Goal: Information Seeking & Learning: Learn about a topic

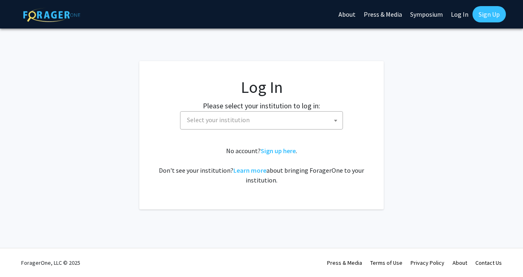
select select
click at [293, 119] on span "Select your institution" at bounding box center [263, 120] width 159 height 17
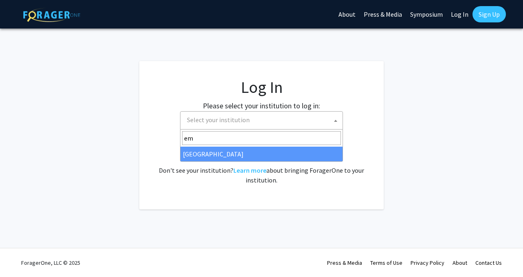
type input "em"
select select "12"
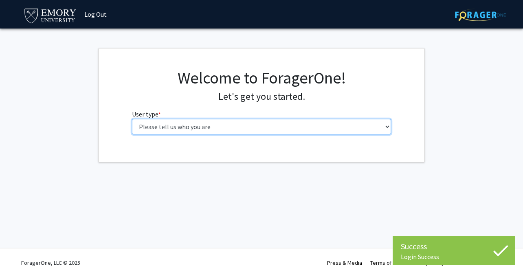
click at [141, 126] on select "Please tell us who you are Undergraduate Student Master's Student Doctoral Cand…" at bounding box center [262, 126] width 260 height 15
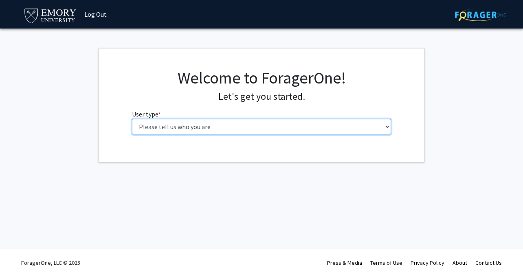
select select "1: undergrad"
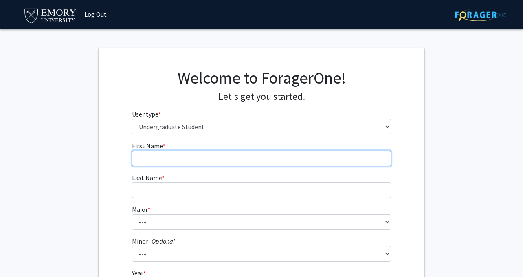
click at [217, 161] on input "First Name * required" at bounding box center [262, 158] width 260 height 15
type input "Quan"
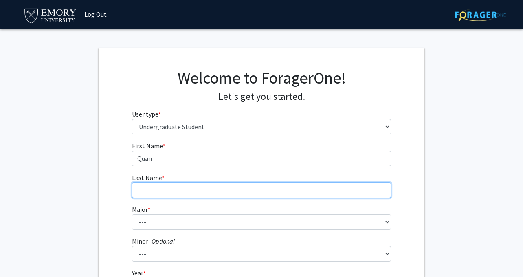
type input "[PERSON_NAME]"
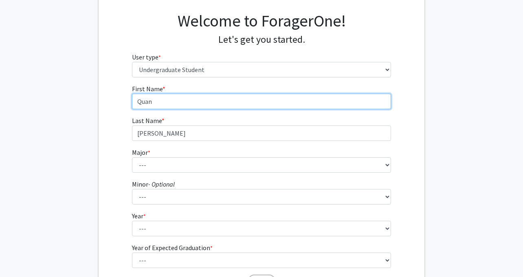
scroll to position [88, 0]
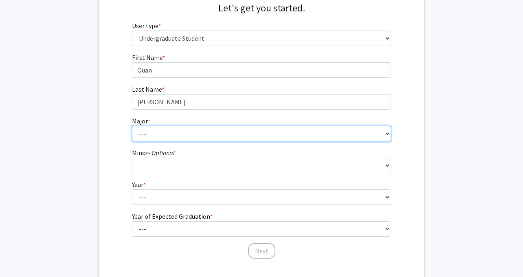
click at [202, 133] on select "--- Accounting African American Studies African Studies American Studies Analyt…" at bounding box center [262, 133] width 260 height 15
select select "56: 1016"
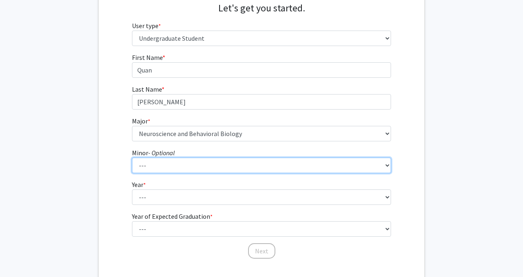
click at [186, 164] on select "--- African American Studies African Studies American Studies Ancient Mediterra…" at bounding box center [262, 165] width 260 height 15
select select "43: 770"
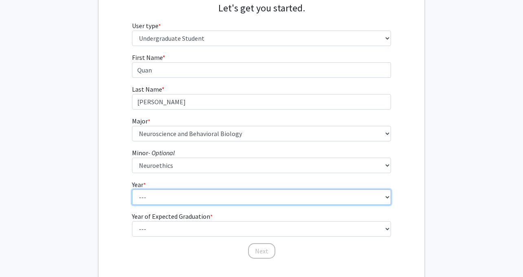
click at [167, 193] on select "--- First-year Sophomore Junior Senior Postbaccalaureate Certificate" at bounding box center [262, 197] width 260 height 15
select select "3: junior"
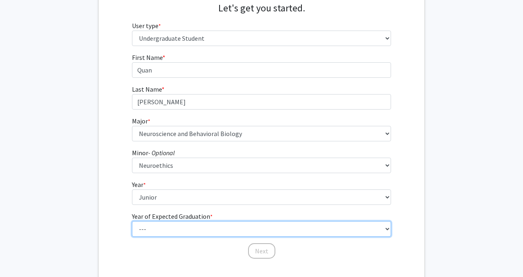
click at [171, 231] on select "--- 2025 2026 2027 2028 2029 2030 2031 2032 2033 2034" at bounding box center [262, 228] width 260 height 15
select select "3: 2027"
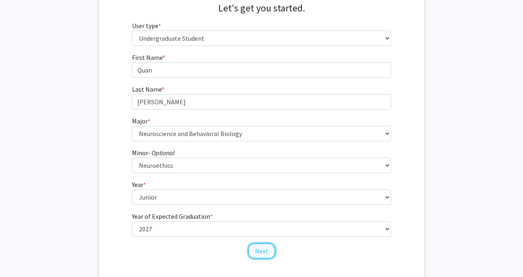
click at [262, 250] on button "Next" at bounding box center [261, 250] width 27 height 15
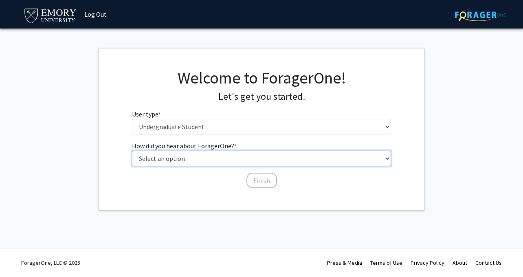
click at [218, 162] on select "Select an option Peer/student recommendation Faculty/staff recommendation Unive…" at bounding box center [262, 158] width 260 height 15
select select "3: university_website"
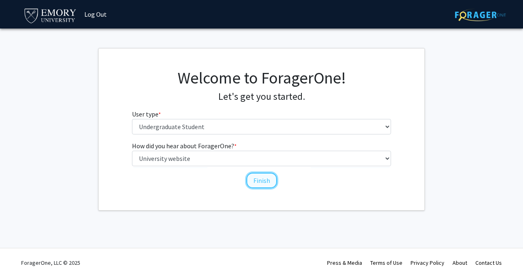
click at [265, 178] on button "Finish" at bounding box center [262, 180] width 31 height 15
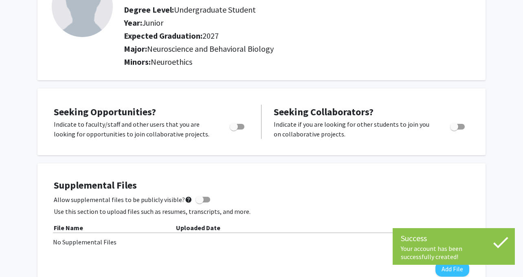
scroll to position [82, 0]
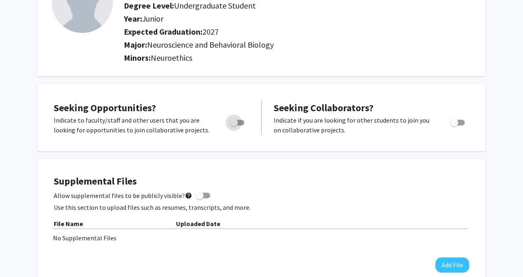
click at [242, 121] on span "Toggle" at bounding box center [237, 123] width 15 height 6
click at [234, 126] on input "Are you actively seeking opportunities?" at bounding box center [234, 126] width 0 height 0
checkbox input "true"
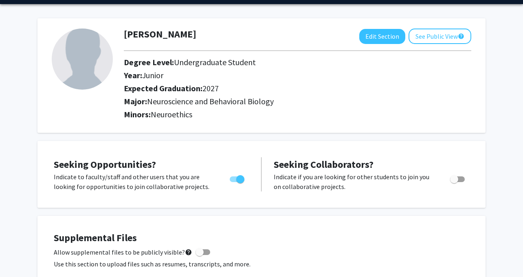
scroll to position [0, 0]
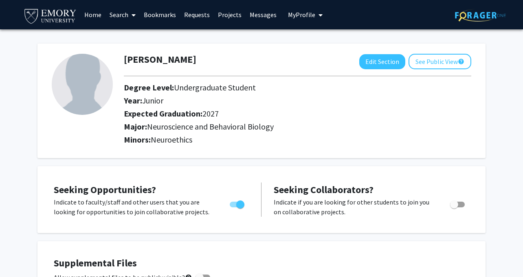
click at [235, 16] on link "Projects" at bounding box center [230, 14] width 32 height 29
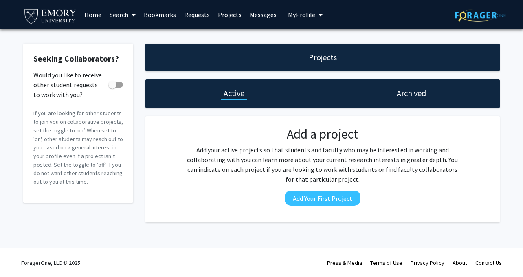
click at [195, 15] on link "Requests" at bounding box center [197, 14] width 34 height 29
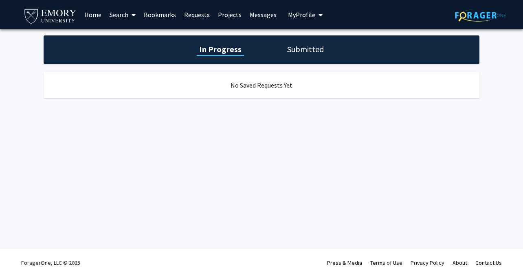
click at [133, 13] on icon at bounding box center [134, 15] width 4 height 7
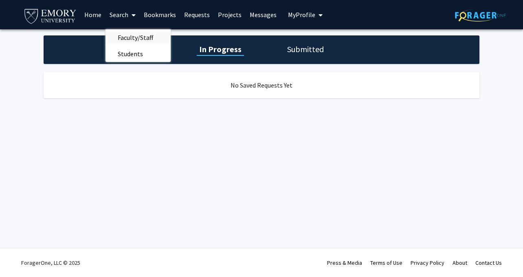
click at [135, 35] on span "Faculty/Staff" at bounding box center [136, 37] width 60 height 16
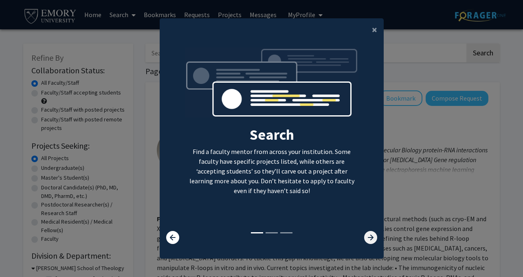
click at [373, 237] on icon at bounding box center [370, 237] width 13 height 13
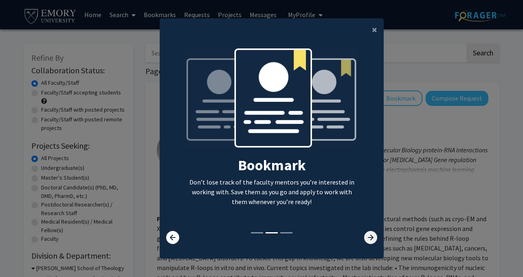
click at [373, 237] on icon at bounding box center [370, 237] width 13 height 13
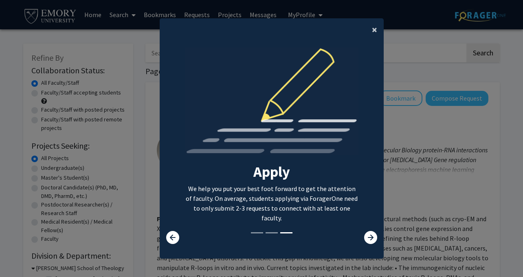
click at [370, 26] on button "×" at bounding box center [375, 29] width 18 height 23
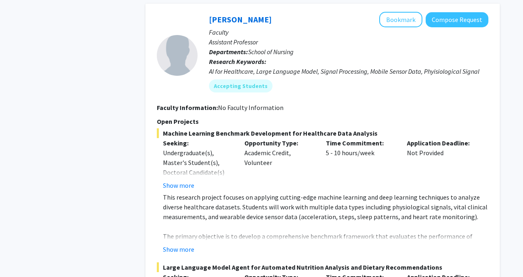
scroll to position [1566, 0]
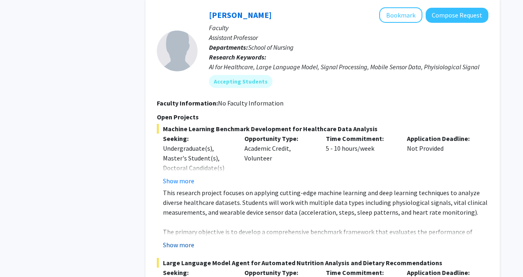
click at [187, 240] on button "Show more" at bounding box center [178, 245] width 31 height 10
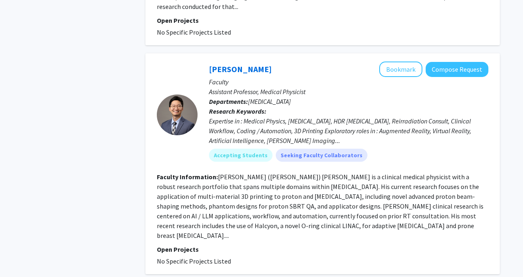
scroll to position [2831, 0]
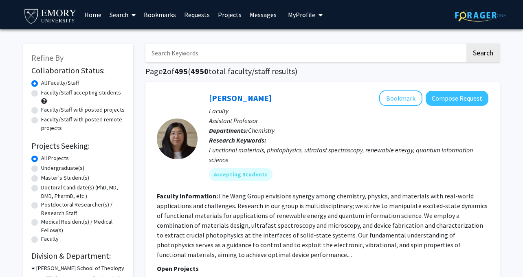
click at [41, 94] on label "Faculty/Staff accepting students" at bounding box center [81, 92] width 80 height 9
click at [41, 94] on input "Faculty/Staff accepting students" at bounding box center [43, 90] width 5 height 5
radio input "true"
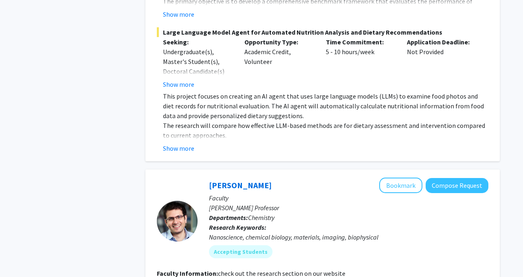
scroll to position [1795, 0]
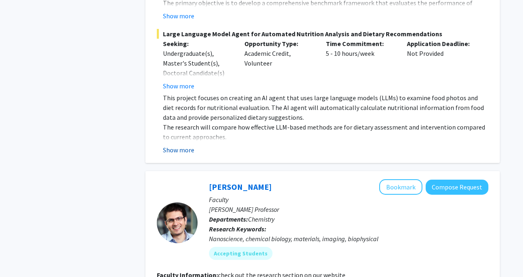
click at [169, 145] on button "Show more" at bounding box center [178, 150] width 31 height 10
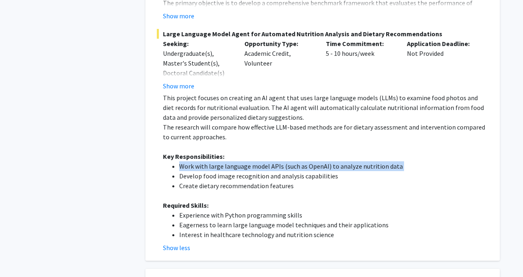
drag, startPoint x: 179, startPoint y: 138, endPoint x: 180, endPoint y: 147, distance: 8.6
click at [180, 161] on ul "Work with large language model APIs (such as OpenAI) to analyze nutrition data …" at bounding box center [326, 175] width 326 height 29
click at [180, 171] on li "Develop food image recognition and analysis capabilities" at bounding box center [333, 176] width 309 height 10
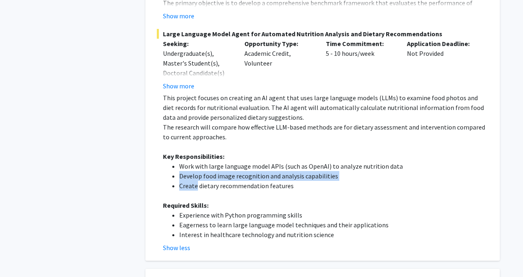
drag, startPoint x: 180, startPoint y: 147, endPoint x: 189, endPoint y: 158, distance: 14.5
click at [189, 161] on ul "Work with large language model APIs (such as OpenAI) to analyze nutrition data …" at bounding box center [326, 175] width 326 height 29
click at [189, 181] on li "Create dietary recommendation features" at bounding box center [333, 186] width 309 height 10
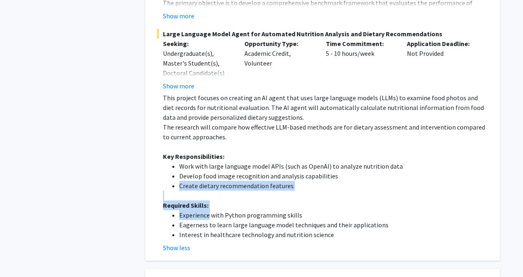
drag, startPoint x: 189, startPoint y: 158, endPoint x: 206, endPoint y: 184, distance: 31.4
click at [207, 184] on div "This project focuses on creating an AI agent that uses large language models (L…" at bounding box center [326, 166] width 326 height 147
click at [206, 210] on li "Experience with Python programming skills" at bounding box center [333, 215] width 309 height 10
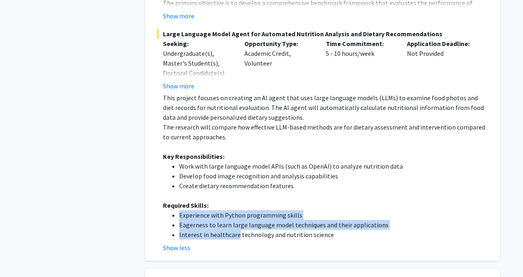
drag, startPoint x: 206, startPoint y: 184, endPoint x: 229, endPoint y: 200, distance: 28.1
click at [230, 210] on ul "Experience with Python programming skills Eagerness to learn large language mod…" at bounding box center [326, 224] width 326 height 29
click at [229, 220] on li "Eagerness to learn large language model techniques and their applications" at bounding box center [333, 225] width 309 height 10
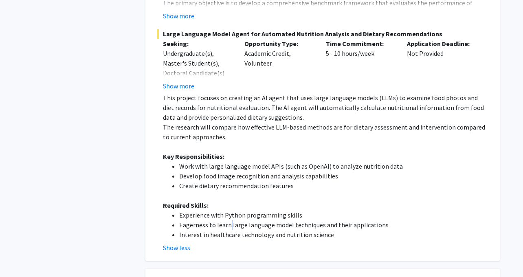
click at [229, 220] on li "Eagerness to learn large language model techniques and their applications" at bounding box center [333, 225] width 309 height 10
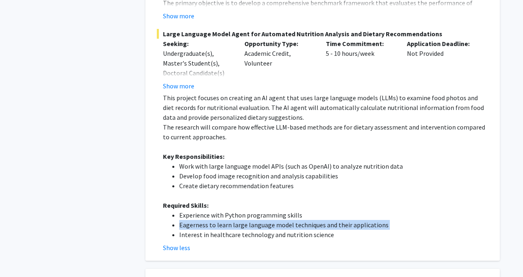
click at [229, 210] on ul "Experience with Python programming skills Eagerness to learn large language mod…" at bounding box center [326, 224] width 326 height 29
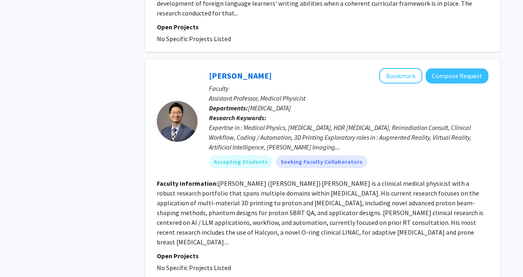
scroll to position [2758, 0]
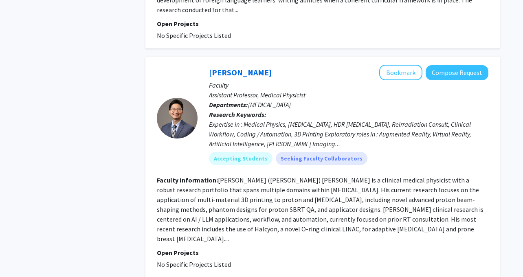
click at [229, 260] on fg-project-list "No Specific Projects Listed" at bounding box center [323, 265] width 332 height 10
click at [270, 181] on fg-read-more "[PERSON_NAME] ([PERSON_NAME]) [PERSON_NAME] is a clinical medical physicist wit…" at bounding box center [320, 209] width 327 height 67
click at [271, 182] on fg-read-more "[PERSON_NAME] ([PERSON_NAME]) [PERSON_NAME] is a clinical medical physicist wit…" at bounding box center [320, 209] width 327 height 67
click at [269, 182] on fg-read-more "[PERSON_NAME] ([PERSON_NAME]) [PERSON_NAME] is a clinical medical physicist wit…" at bounding box center [320, 209] width 327 height 67
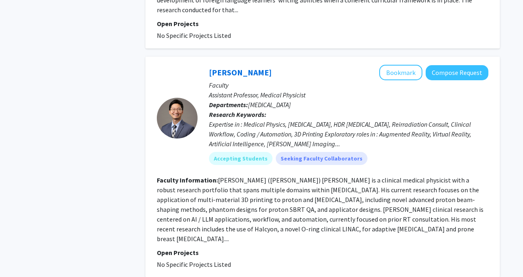
click at [274, 189] on fg-read-more "[PERSON_NAME] ([PERSON_NAME]) [PERSON_NAME] is a clinical medical physicist wit…" at bounding box center [320, 209] width 327 height 67
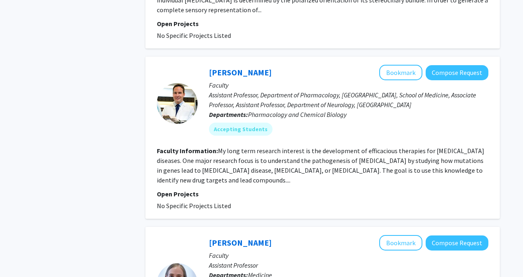
scroll to position [466, 0]
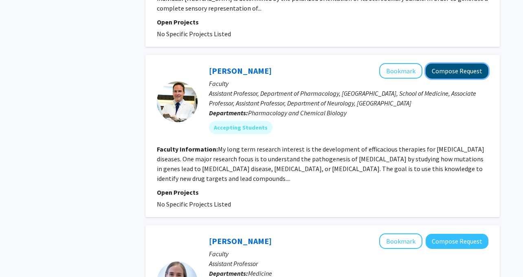
click at [435, 64] on button "Compose Request" at bounding box center [457, 71] width 63 height 15
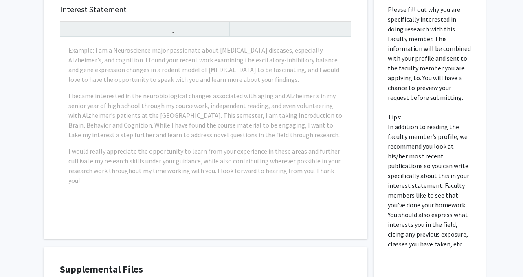
scroll to position [206, 0]
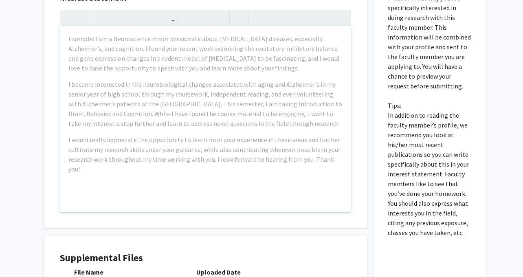
click at [397, 104] on p "Please fill out why you are specifically interested in doing research with this…" at bounding box center [430, 115] width 84 height 245
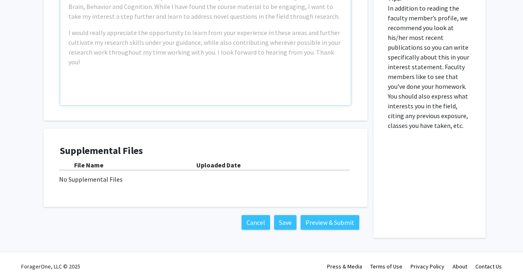
scroll to position [317, 0]
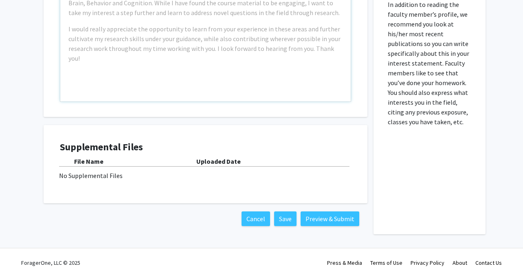
click at [306, 175] on div "No Supplemental Files" at bounding box center [205, 176] width 293 height 10
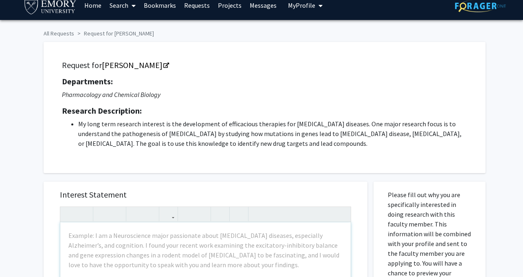
scroll to position [0, 0]
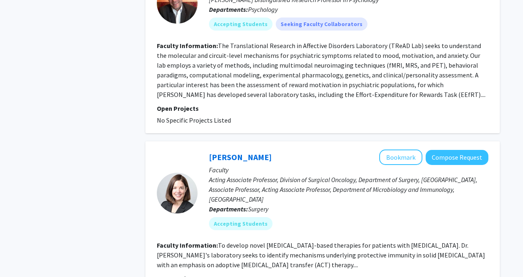
scroll to position [1757, 0]
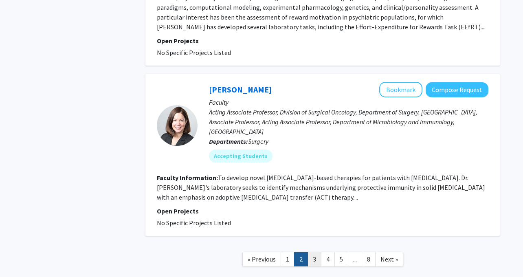
click at [315, 252] on link "3" at bounding box center [315, 259] width 14 height 14
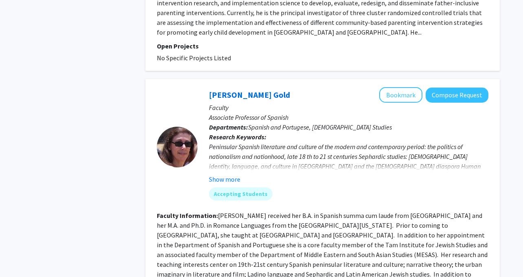
scroll to position [1917, 0]
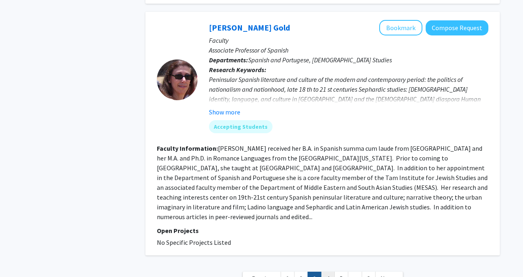
click at [327, 272] on link "4" at bounding box center [328, 279] width 14 height 14
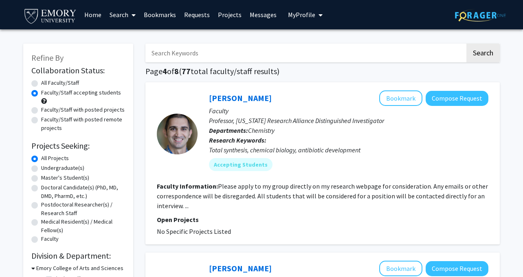
click at [74, 168] on label "Undergraduate(s)" at bounding box center [62, 168] width 43 height 9
click at [46, 168] on input "Undergraduate(s)" at bounding box center [43, 166] width 5 height 5
radio input "true"
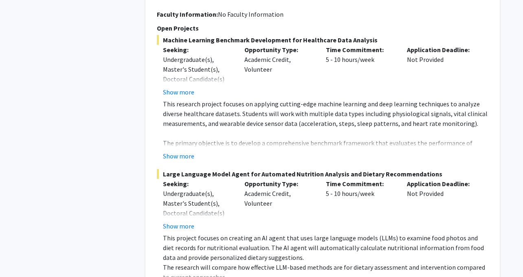
scroll to position [1742, 0]
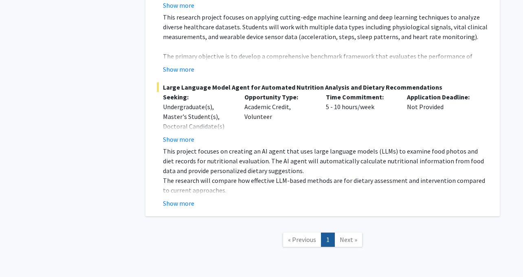
click at [297, 183] on div "[PERSON_NAME] Bookmark Compose Request Faculty Assistant Professor Departments:…" at bounding box center [323, 20] width 355 height 393
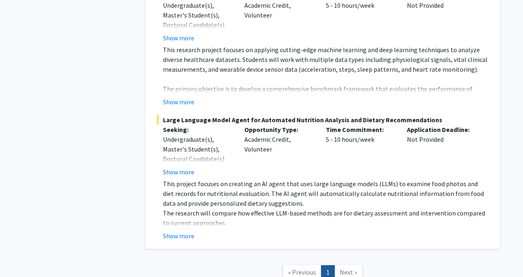
scroll to position [1715, 0]
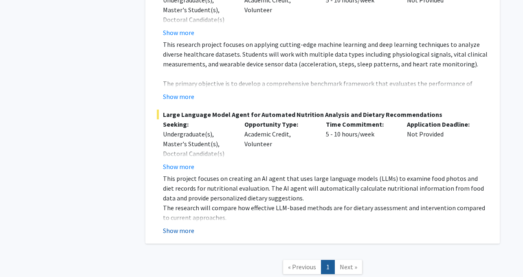
click at [184, 226] on button "Show more" at bounding box center [178, 231] width 31 height 10
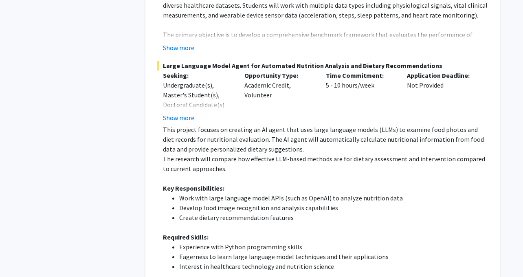
scroll to position [1765, 0]
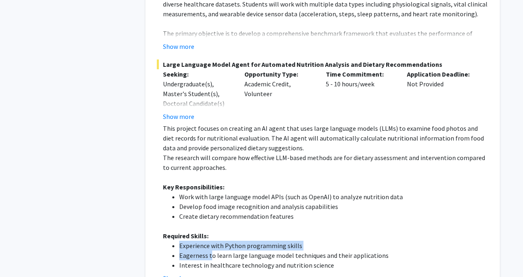
drag, startPoint x: 180, startPoint y: 213, endPoint x: 211, endPoint y: 226, distance: 33.2
click at [210, 241] on ul "Experience with Python programming skills Eagerness to learn large language mod…" at bounding box center [326, 255] width 326 height 29
click at [211, 251] on li "Eagerness to learn large language model techniques and their applications" at bounding box center [333, 256] width 309 height 10
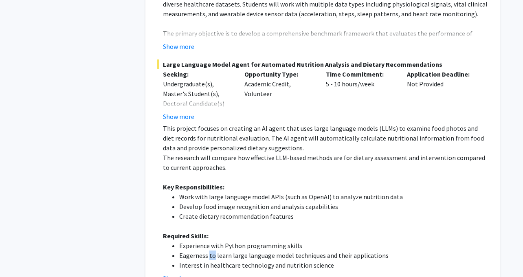
click at [211, 251] on li "Eagerness to learn large language model techniques and their applications" at bounding box center [333, 256] width 309 height 10
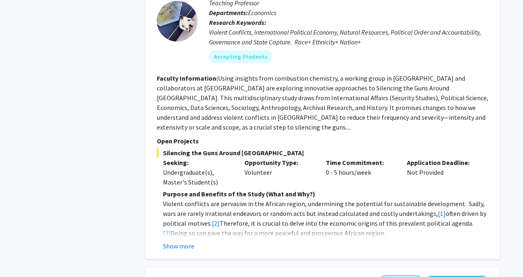
scroll to position [1291, 0]
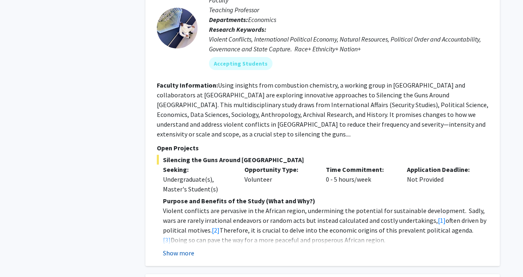
click at [180, 248] on button "Show more" at bounding box center [178, 253] width 31 height 10
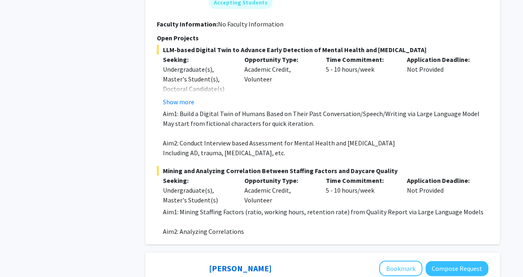
scroll to position [723, 0]
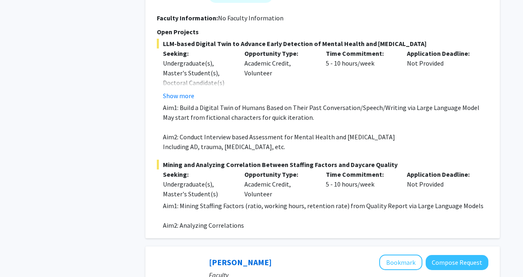
click at [196, 201] on p "Aim1: Mining Staffing Factors (ratio, working hours, retention rate) from Quali…" at bounding box center [326, 206] width 326 height 10
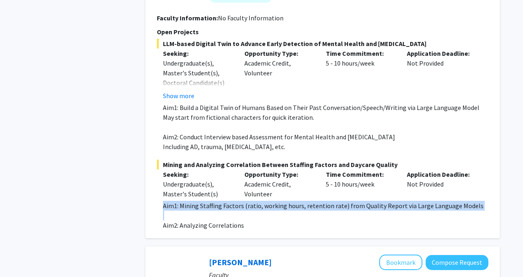
click at [196, 201] on p "Aim1: Mining Staffing Factors (ratio, working hours, retention rate) from Quali…" at bounding box center [326, 206] width 326 height 10
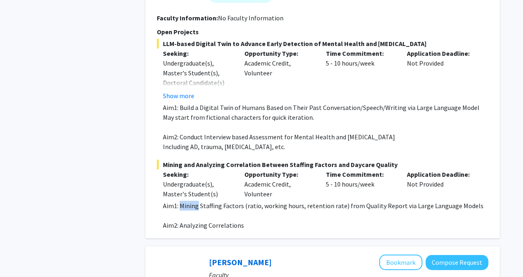
click at [196, 201] on p "Aim1: Mining Staffing Factors (ratio, working hours, retention rate) from Quali…" at bounding box center [326, 206] width 326 height 10
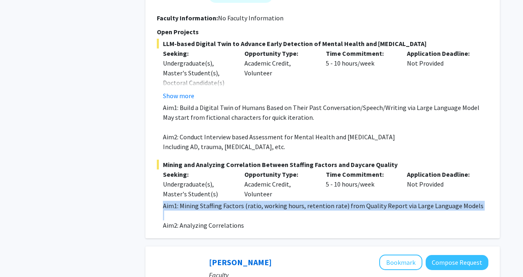
click at [196, 201] on p "Aim1: Mining Staffing Factors (ratio, working hours, retention rate) from Quali…" at bounding box center [326, 206] width 326 height 10
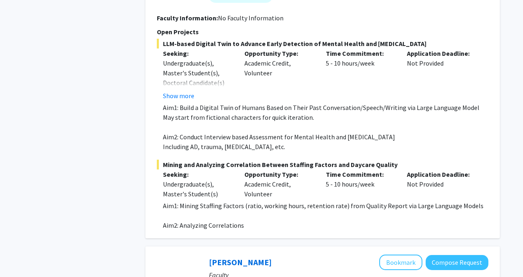
click at [196, 179] on div "Undergraduate(s), Master's Student(s)" at bounding box center [197, 189] width 69 height 20
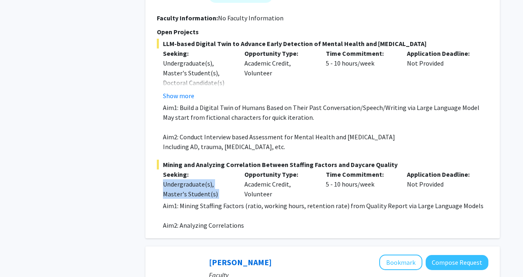
click at [196, 179] on div "Undergraduate(s), Master's Student(s)" at bounding box center [197, 189] width 69 height 20
click at [201, 179] on div "Undergraduate(s), Master's Student(s)" at bounding box center [197, 189] width 69 height 20
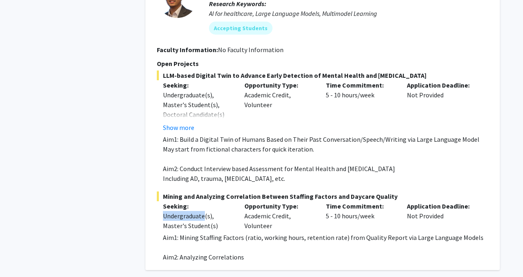
scroll to position [690, 0]
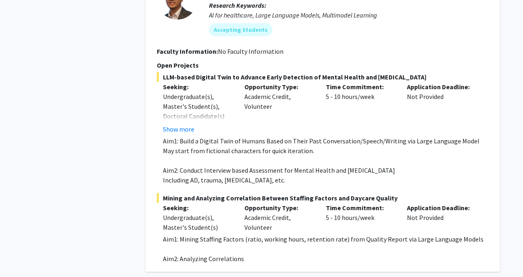
click at [201, 165] on p "Aim2: Conduct Interview based Assessment for Mental Health and [MEDICAL_DATA]" at bounding box center [326, 170] width 326 height 10
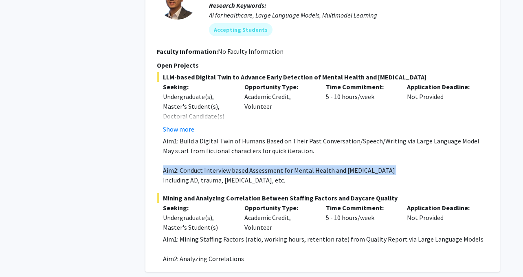
click at [201, 165] on p "Aim2: Conduct Interview based Assessment for Mental Health and [MEDICAL_DATA]" at bounding box center [326, 170] width 326 height 10
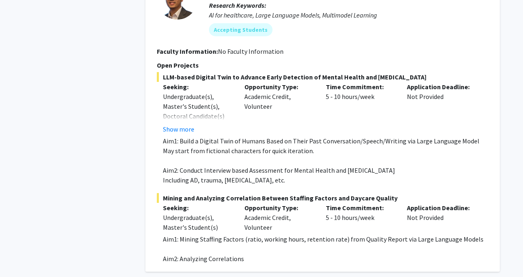
click at [209, 165] on p "Aim2: Conduct Interview based Assessment for Mental Health and [MEDICAL_DATA]" at bounding box center [326, 170] width 326 height 10
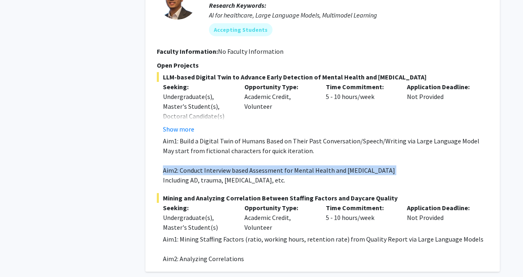
click at [209, 165] on p "Aim2: Conduct Interview based Assessment for Mental Health and [MEDICAL_DATA]" at bounding box center [326, 170] width 326 height 10
click at [185, 124] on button "Show more" at bounding box center [178, 129] width 31 height 10
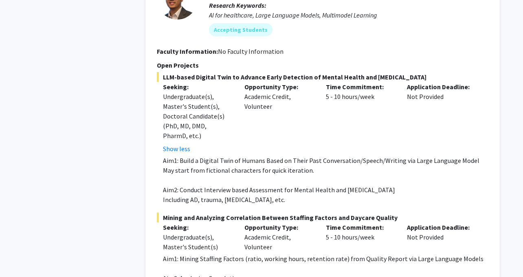
click at [216, 144] on div "Show less" at bounding box center [197, 149] width 69 height 10
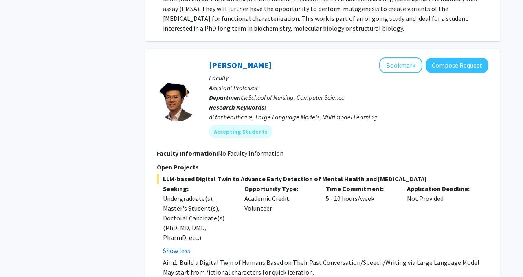
scroll to position [587, 0]
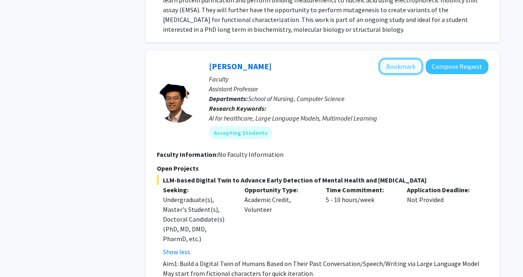
click at [399, 59] on button "Bookmark" at bounding box center [400, 66] width 43 height 15
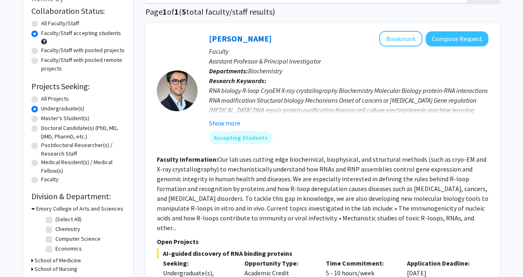
scroll to position [0, 0]
